Goal: Task Accomplishment & Management: Manage account settings

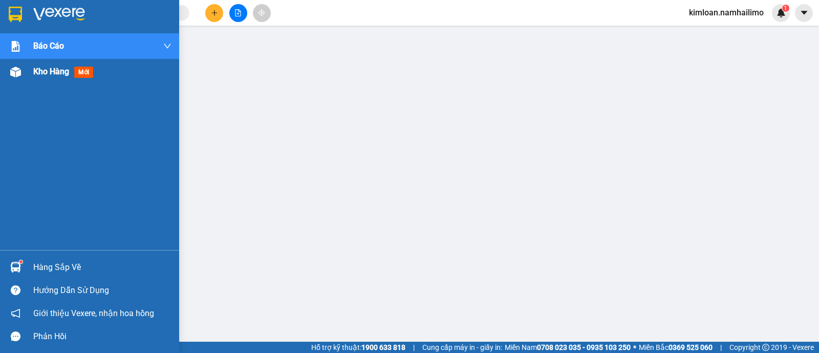
click at [15, 70] on img at bounding box center [15, 72] width 11 height 11
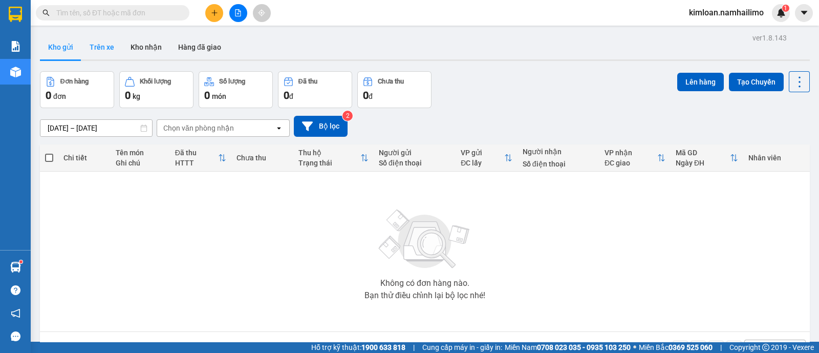
click at [113, 43] on button "Trên xe" at bounding box center [101, 47] width 41 height 25
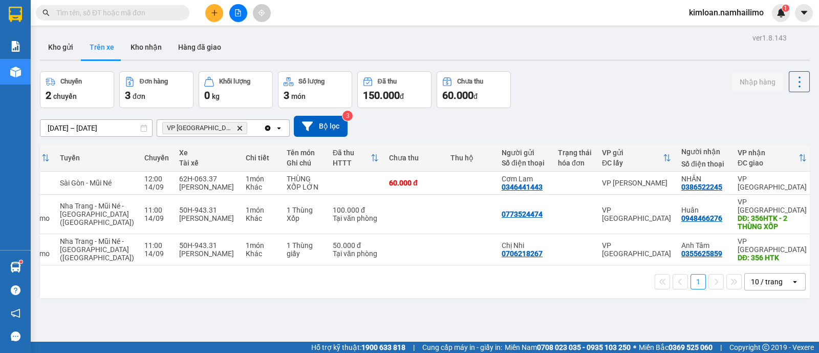
scroll to position [0, 104]
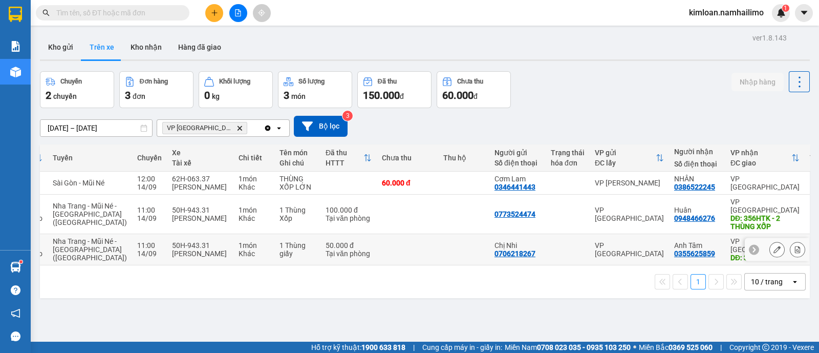
click at [494, 249] on div "0706218267" at bounding box center [514, 253] width 41 height 8
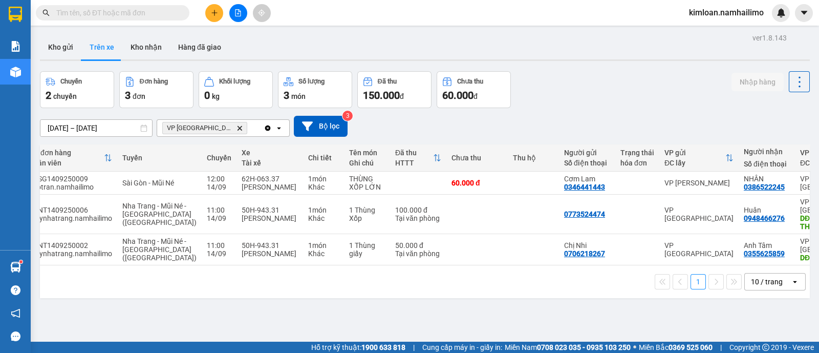
scroll to position [0, 0]
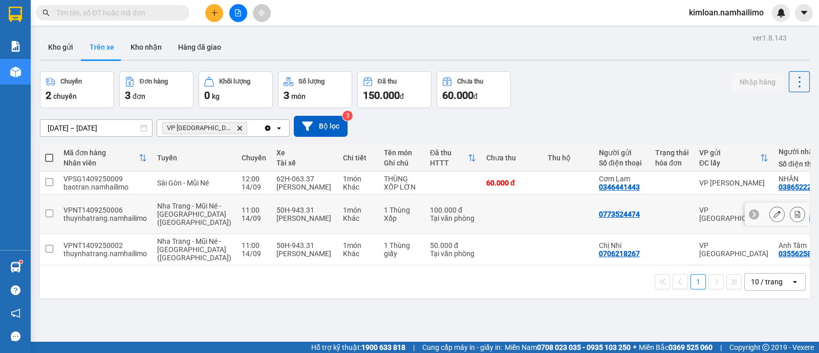
click at [45, 203] on td at bounding box center [49, 213] width 18 height 39
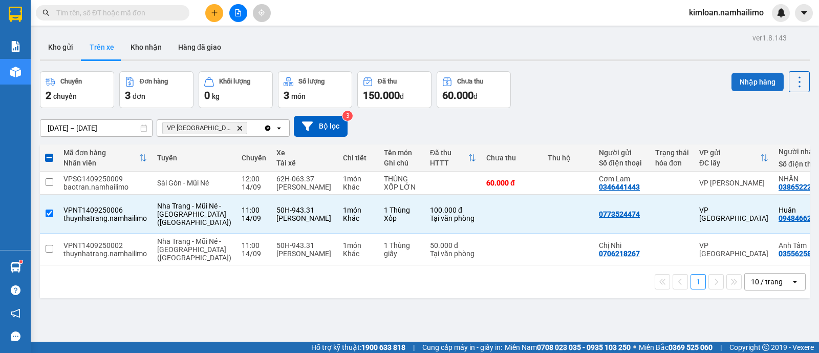
click at [750, 80] on button "Nhập hàng" at bounding box center [757, 82] width 52 height 18
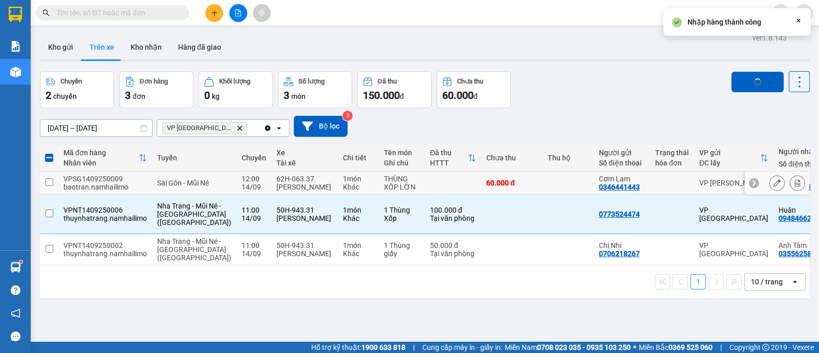
checkbox input "false"
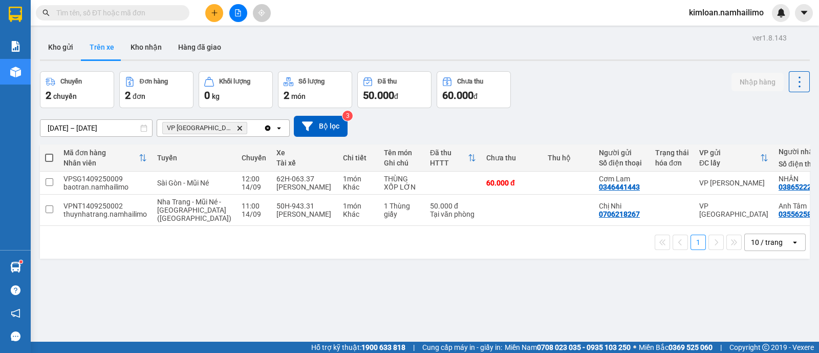
click at [304, 283] on div "ver 1.8.143 Kho gửi Trên xe Kho nhận Hàng đã giao Chuyến 2 chuyến Đơn hàng 2 đơ…" at bounding box center [425, 207] width 778 height 353
drag, startPoint x: 62, startPoint y: 44, endPoint x: 89, endPoint y: 38, distance: 27.3
click at [61, 44] on button "Kho gửi" at bounding box center [60, 47] width 41 height 25
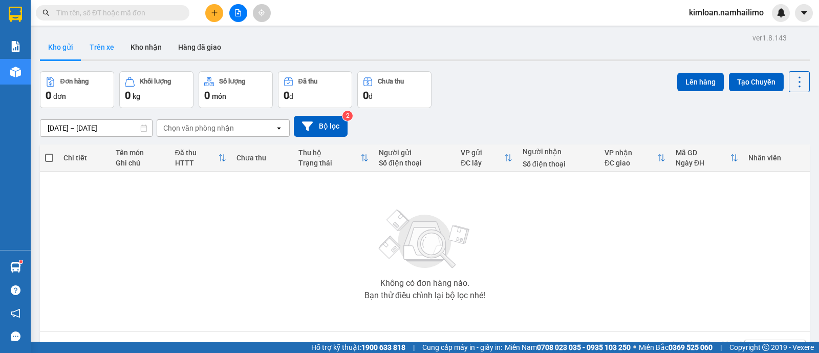
click at [103, 55] on button "Trên xe" at bounding box center [101, 47] width 41 height 25
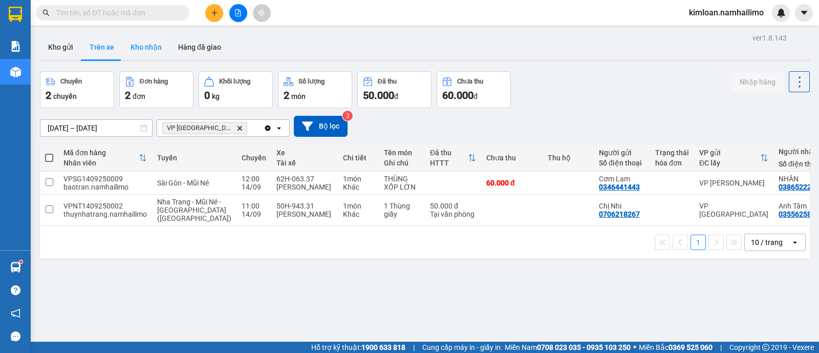
click at [152, 54] on button "Kho nhận" at bounding box center [146, 47] width 48 height 25
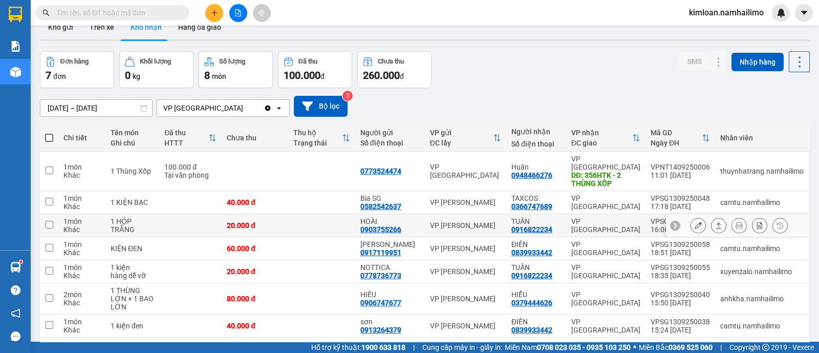
scroll to position [48, 0]
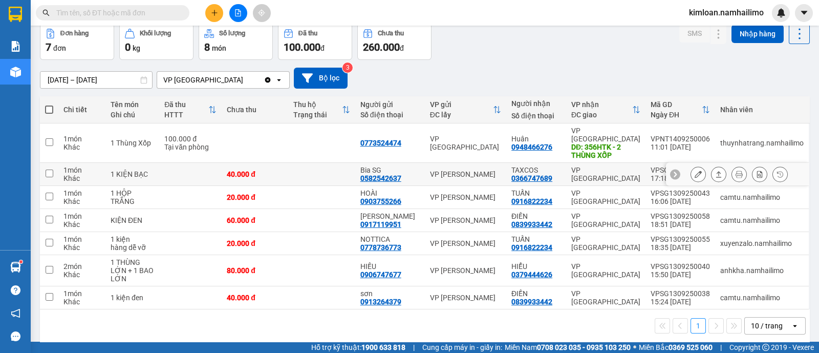
click at [50, 169] on input "checkbox" at bounding box center [50, 173] width 8 height 8
checkbox input "true"
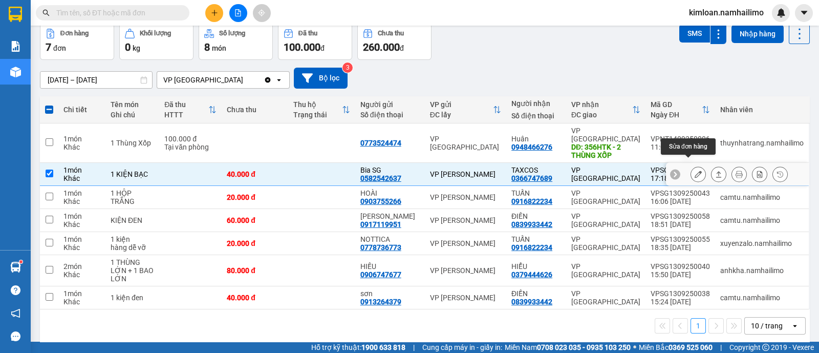
click at [694, 170] on icon at bounding box center [697, 173] width 7 height 7
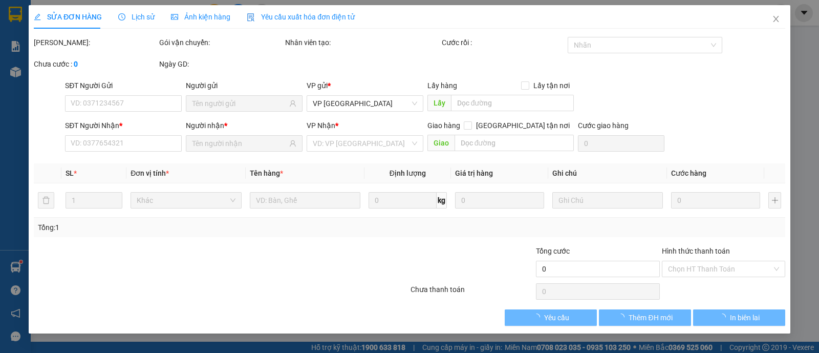
type input "0582542637"
type input "Bia SG"
type input "0366747689"
type input "TAXCOS"
type input "40.000"
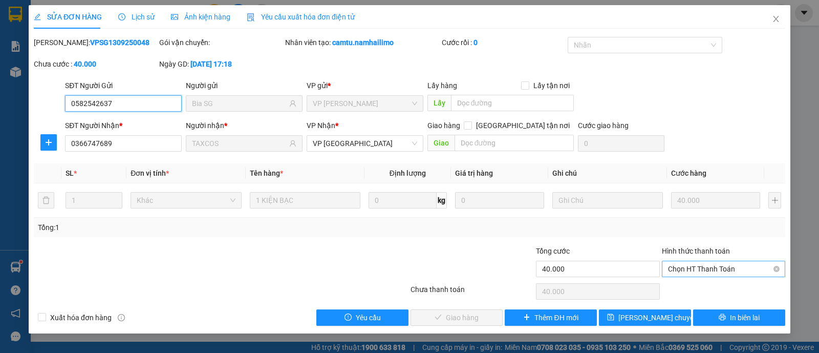
click at [690, 263] on span "Chọn HT Thanh Toán" at bounding box center [723, 268] width 111 height 15
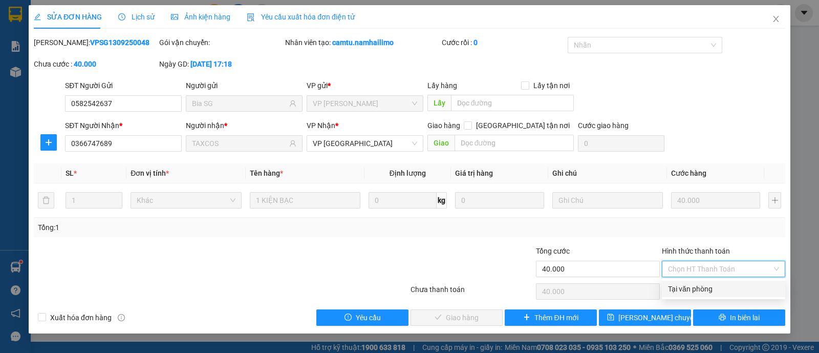
click at [691, 285] on div "Tại văn phòng" at bounding box center [723, 288] width 111 height 11
type input "0"
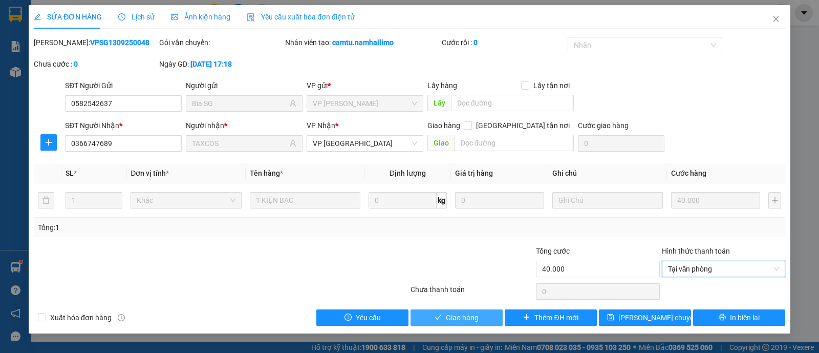
click at [453, 318] on span "Giao hàng" at bounding box center [462, 317] width 33 height 11
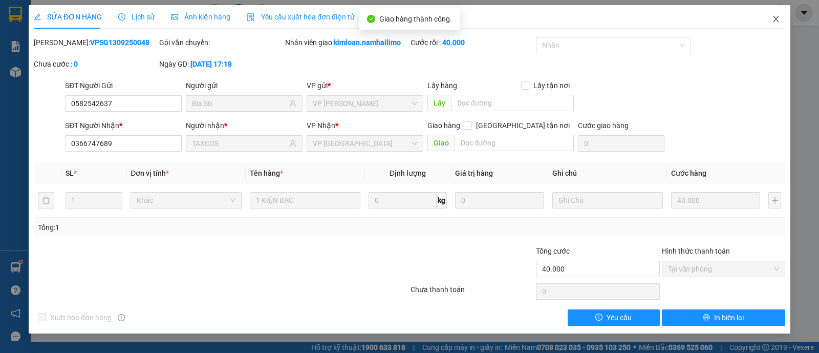
click at [777, 16] on icon "close" at bounding box center [776, 19] width 8 height 8
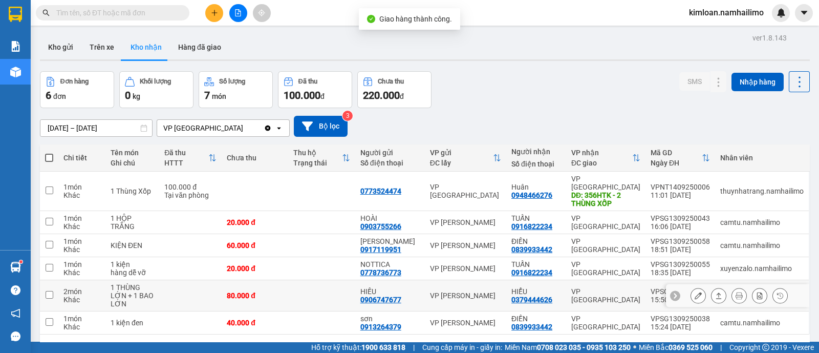
scroll to position [47, 0]
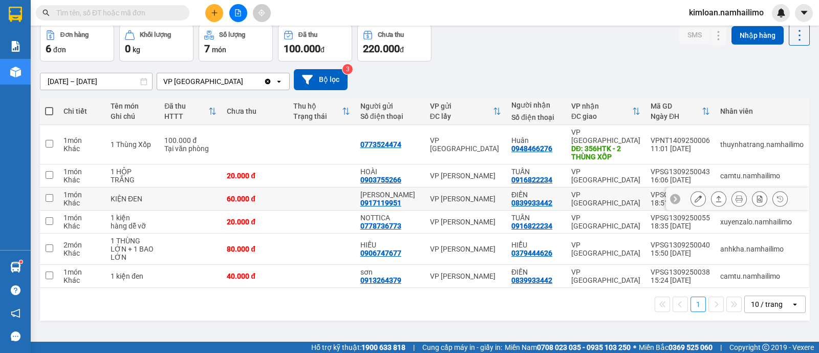
click at [45, 187] on td at bounding box center [49, 198] width 18 height 23
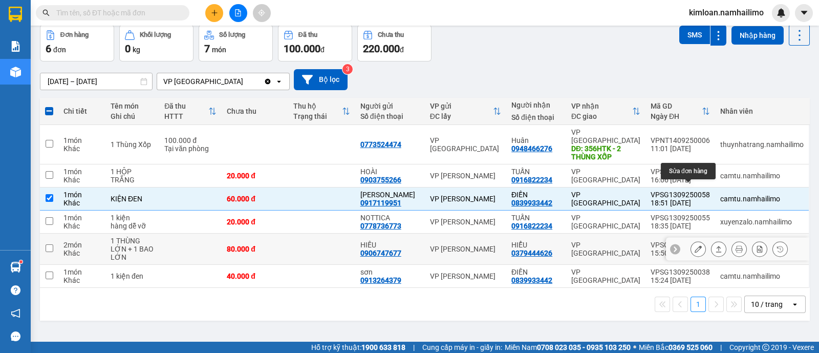
drag, startPoint x: 686, startPoint y: 190, endPoint x: 379, endPoint y: 254, distance: 314.1
click at [420, 261] on tbody "1 món Khác 1 Thùng Xốp 100.000 đ Tại văn phòng 0773524474 VP [GEOGRAPHIC_DATA] …" at bounding box center [425, 206] width 770 height 163
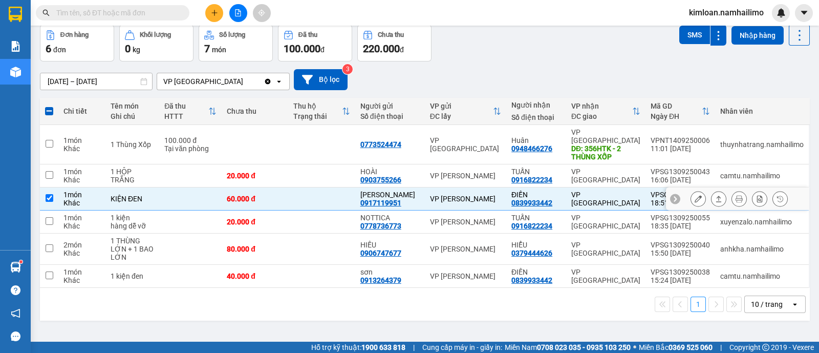
click at [46, 194] on input "checkbox" at bounding box center [50, 198] width 8 height 8
checkbox input "false"
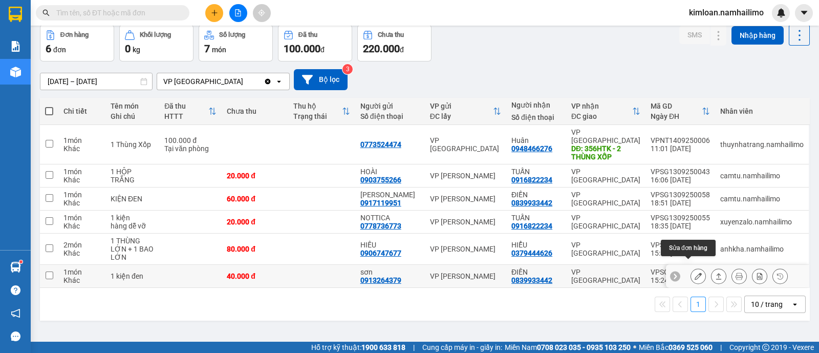
click at [691, 267] on button at bounding box center [698, 276] width 14 height 18
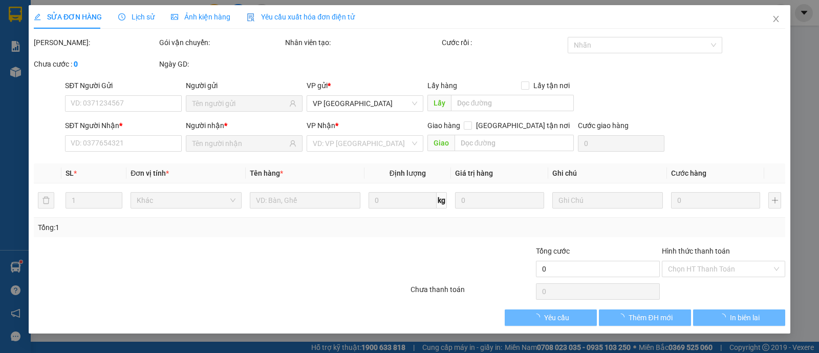
type input "0913264379"
type input "sơn"
type input "0839933442"
type input "ĐIỀN"
type input "40.000"
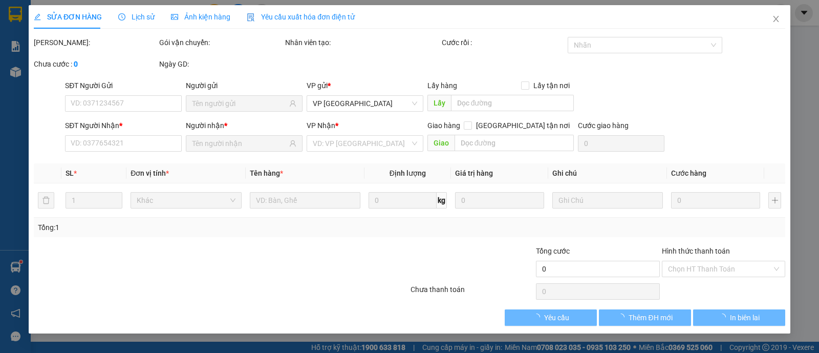
type input "40.000"
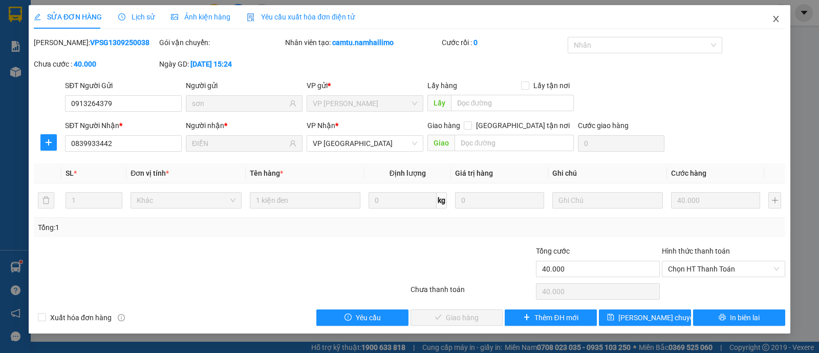
click at [777, 20] on icon "close" at bounding box center [776, 19] width 8 height 8
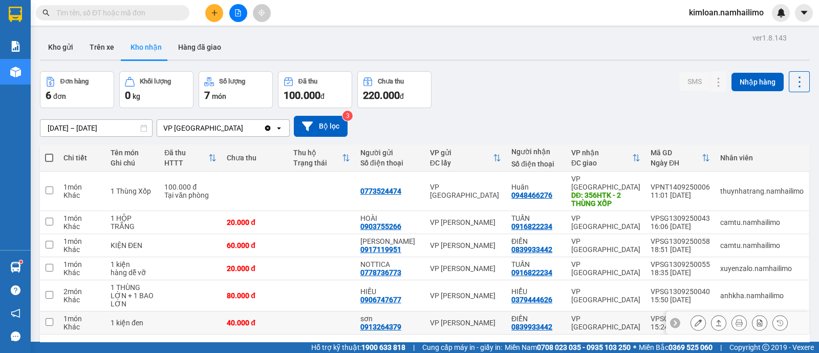
click at [56, 311] on td at bounding box center [49, 322] width 18 height 23
checkbox input "true"
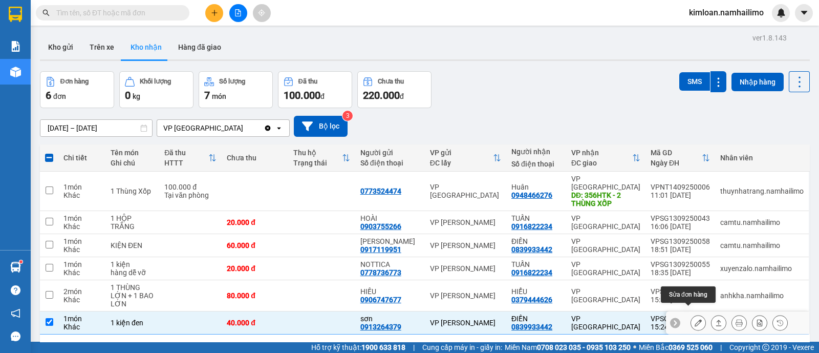
click at [694, 319] on icon at bounding box center [697, 322] width 7 height 7
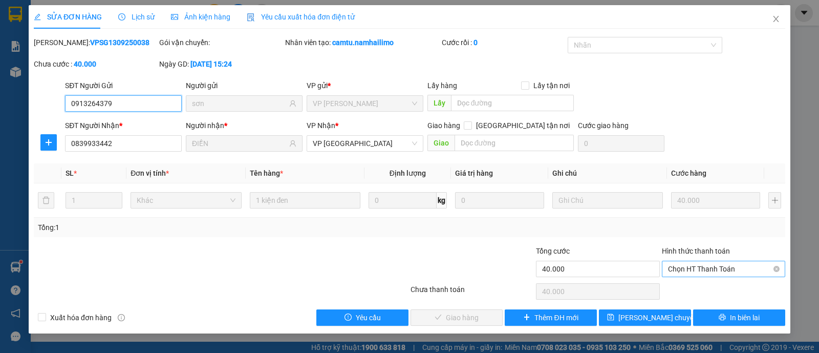
click at [714, 268] on span "Chọn HT Thanh Toán" at bounding box center [723, 268] width 111 height 15
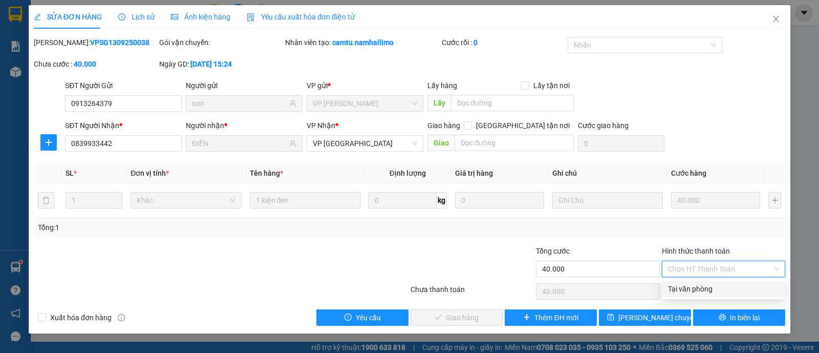
click at [700, 285] on div "Tại văn phòng" at bounding box center [723, 288] width 111 height 11
type input "0"
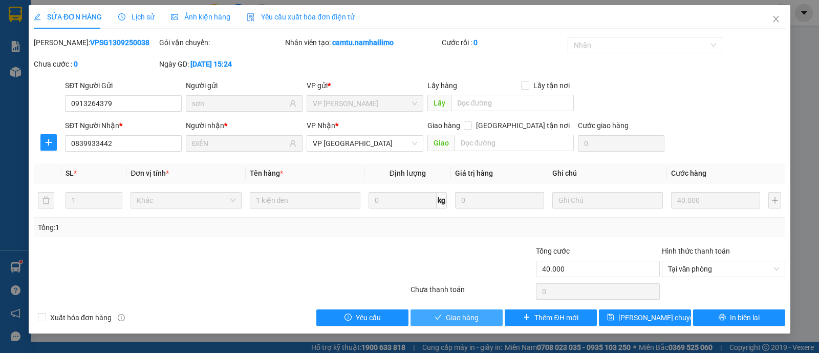
drag, startPoint x: 463, startPoint y: 313, endPoint x: 477, endPoint y: 301, distance: 18.5
click at [463, 313] on span "Giao hàng" at bounding box center [462, 317] width 33 height 11
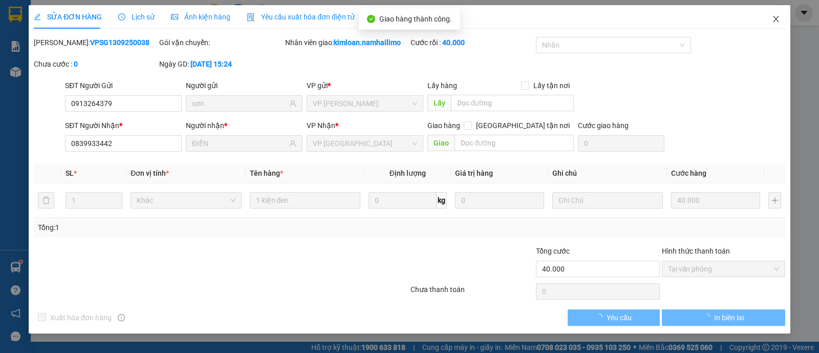
click at [775, 17] on icon "close" at bounding box center [776, 19] width 8 height 8
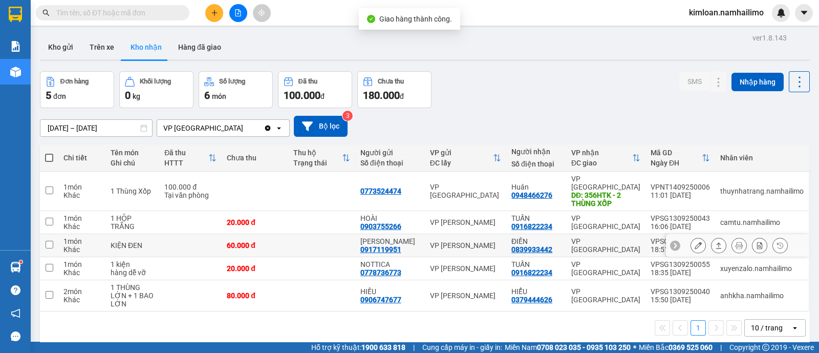
click at [694, 241] on icon at bounding box center [697, 244] width 7 height 7
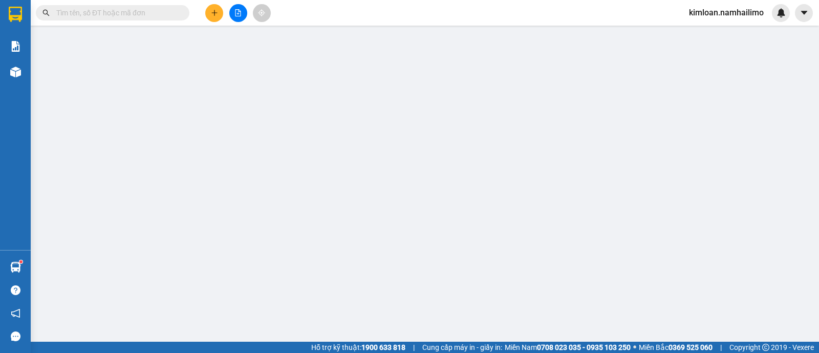
type input "0917119951"
type input "[PERSON_NAME]"
type input "0839933442"
type input "ĐIỀN"
type input "60.000"
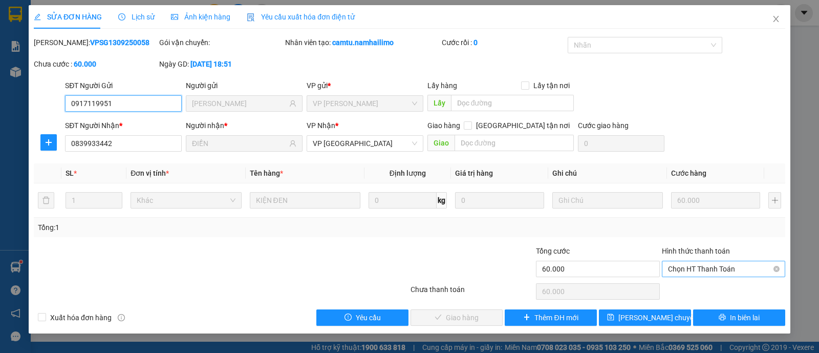
click at [715, 269] on span "Chọn HT Thanh Toán" at bounding box center [723, 268] width 111 height 15
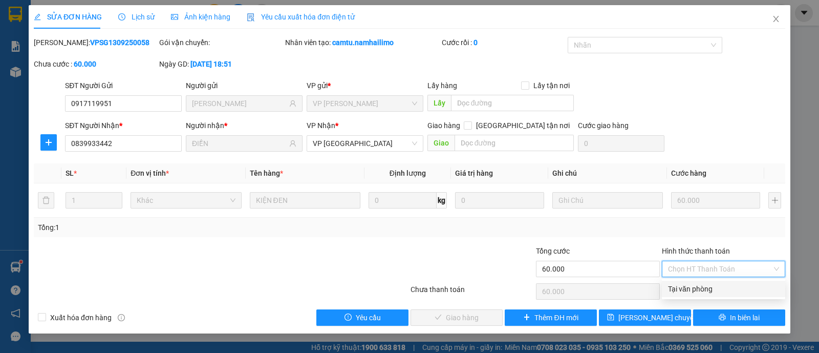
click at [688, 290] on div "Tại văn phòng" at bounding box center [723, 288] width 111 height 11
type input "0"
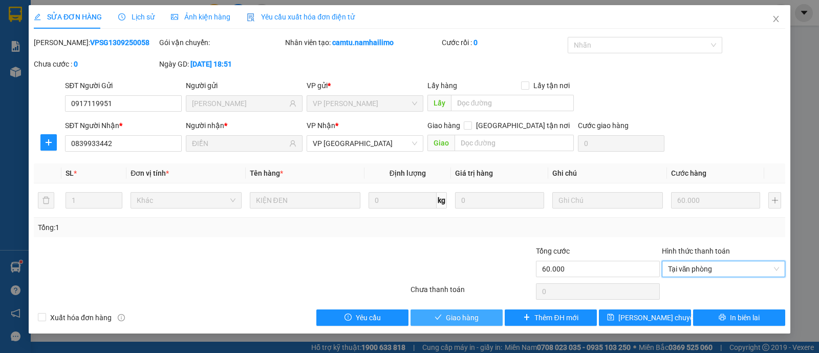
drag, startPoint x: 471, startPoint y: 314, endPoint x: 478, endPoint y: 298, distance: 17.4
click at [472, 314] on span "Giao hàng" at bounding box center [462, 317] width 33 height 11
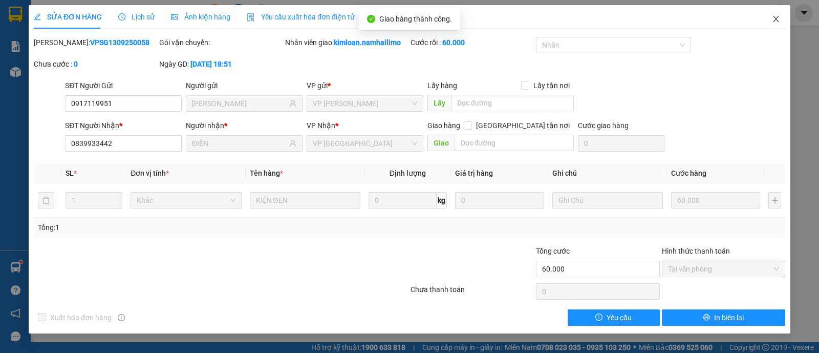
click at [783, 18] on span "Close" at bounding box center [775, 19] width 29 height 29
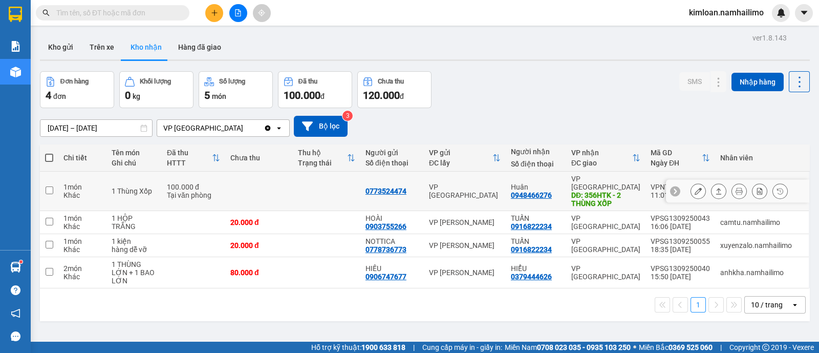
click at [46, 186] on input "checkbox" at bounding box center [50, 190] width 8 height 8
checkbox input "true"
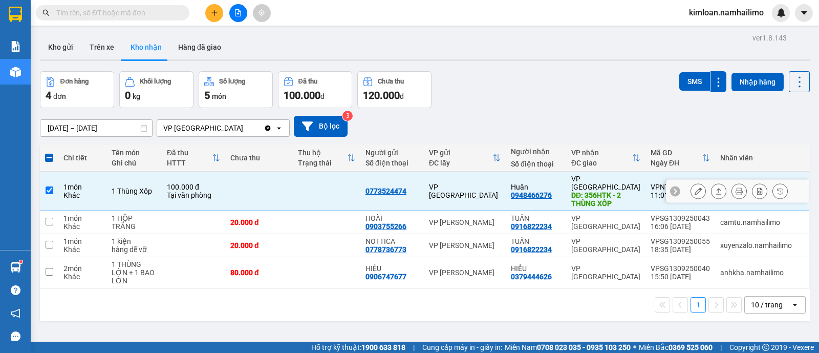
click at [695, 184] on button at bounding box center [698, 191] width 14 height 18
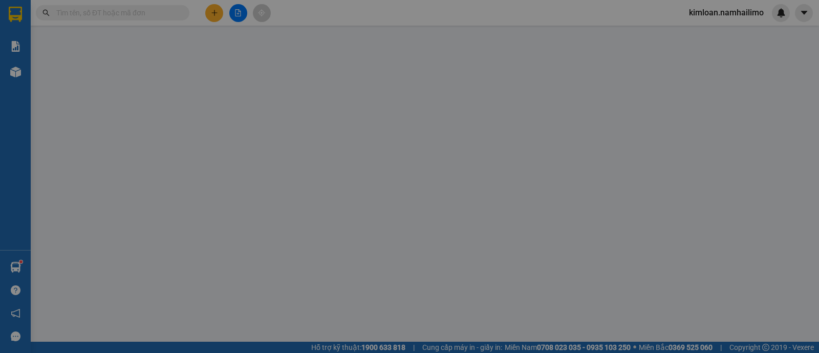
type input "0773524474"
type input "0948466276"
type input "Huân"
type input "356HTK - 2 THÙNG XỐP"
type input "100.000"
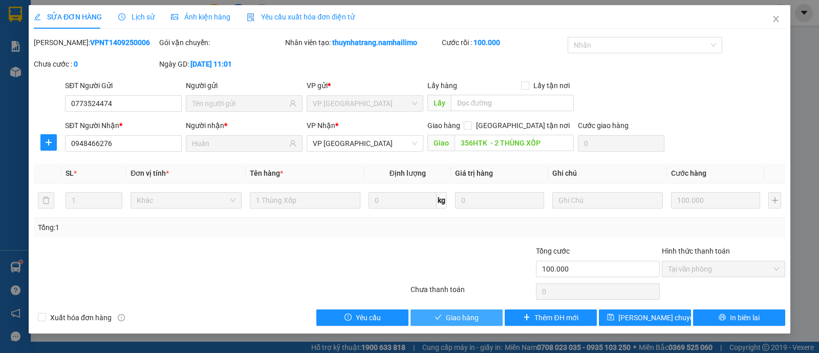
click at [459, 315] on span "Giao hàng" at bounding box center [462, 317] width 33 height 11
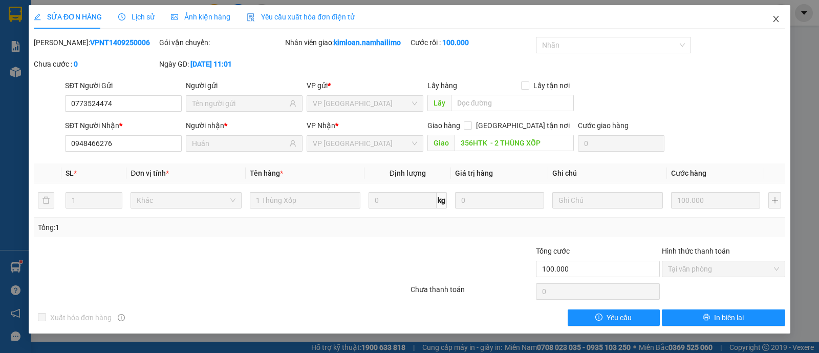
click at [780, 14] on span "Close" at bounding box center [775, 19] width 29 height 29
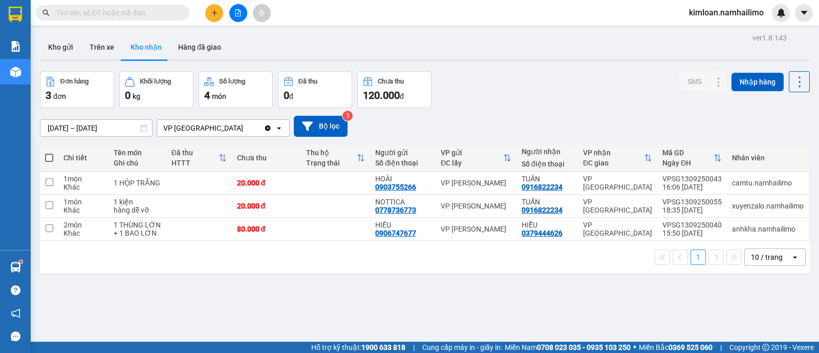
click at [401, 311] on div "ver 1.8.143 Kho gửi Trên xe Kho nhận Hàng đã giao Đơn hàng 3 đơn Khối lượng 0 k…" at bounding box center [425, 207] width 778 height 353
click at [118, 47] on button "Trên xe" at bounding box center [101, 47] width 41 height 25
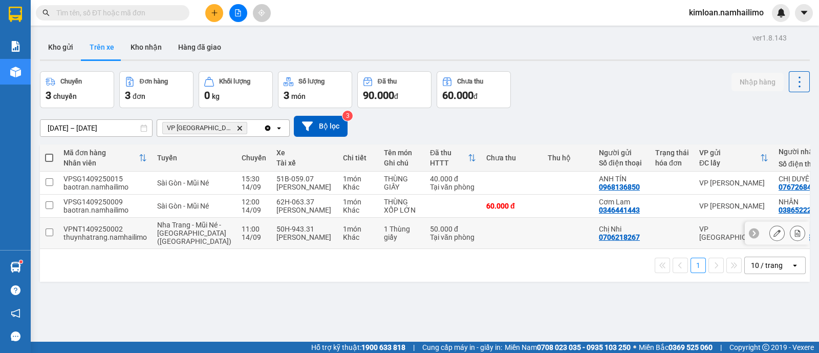
click at [50, 231] on input "checkbox" at bounding box center [50, 232] width 8 height 8
checkbox input "true"
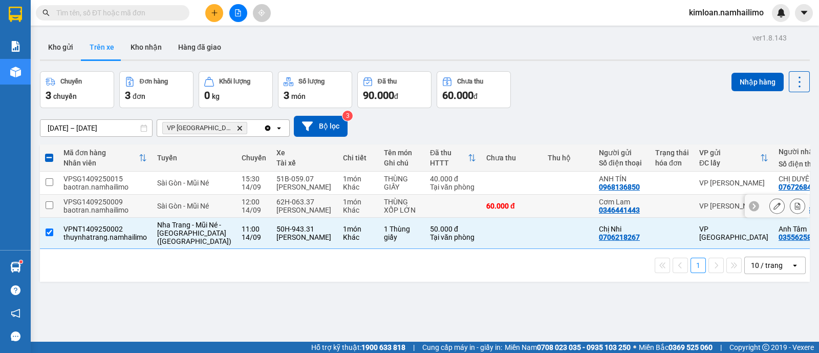
click at [51, 204] on input "checkbox" at bounding box center [50, 205] width 8 height 8
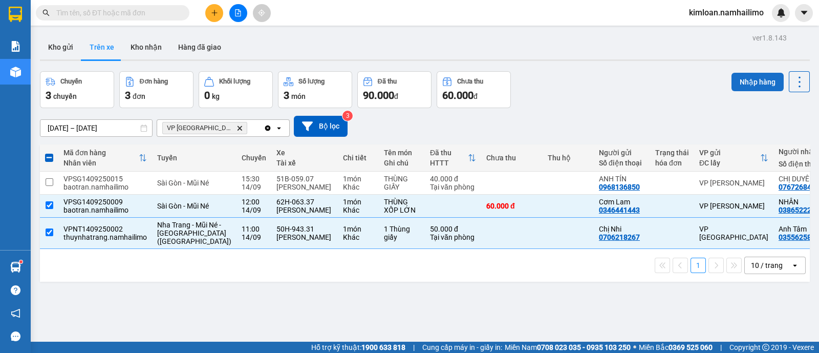
click at [736, 75] on button "Nhập hàng" at bounding box center [757, 82] width 52 height 18
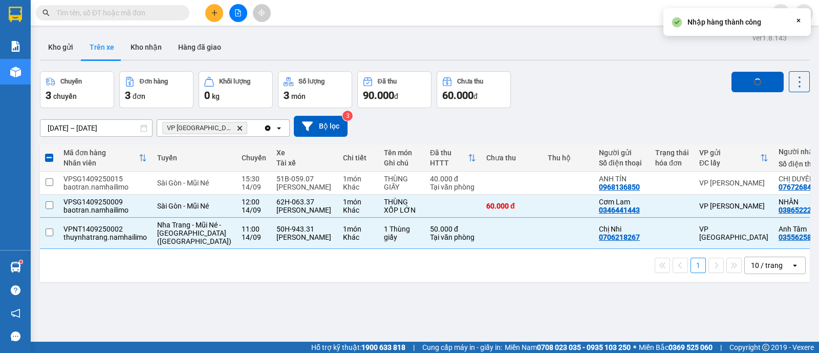
checkbox input "false"
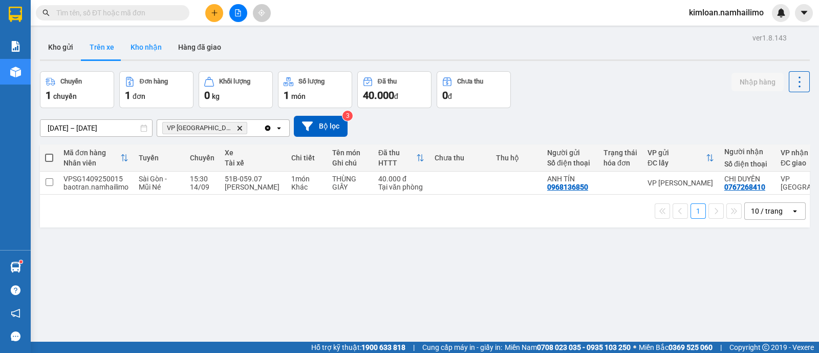
click at [151, 49] on button "Kho nhận" at bounding box center [146, 47] width 48 height 25
